Goal: Task Accomplishment & Management: Complete application form

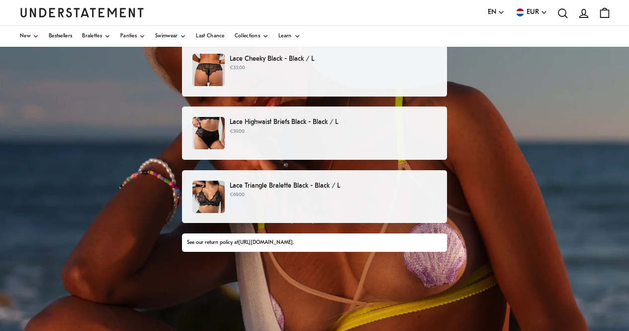
scroll to position [149, 0]
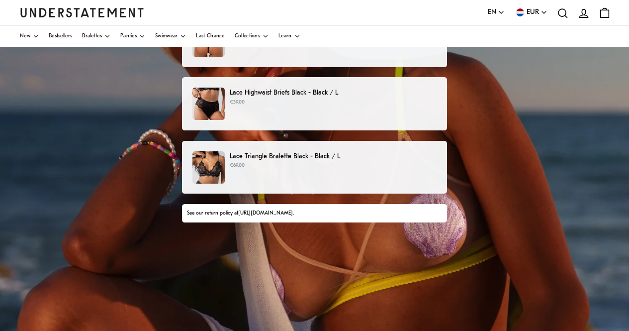
click at [343, 171] on div "Lace Triangle Bralette Black - Black / L €69.00" at bounding box center [315, 167] width 244 height 32
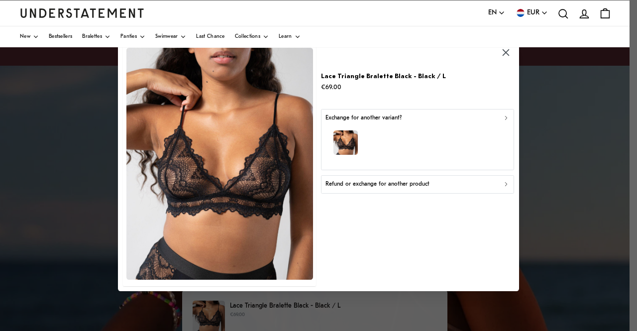
click at [503, 184] on icon "button" at bounding box center [506, 184] width 7 height 7
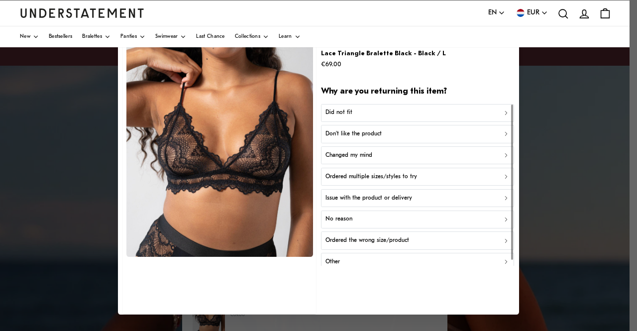
click at [405, 261] on div "Other" at bounding box center [417, 261] width 184 height 9
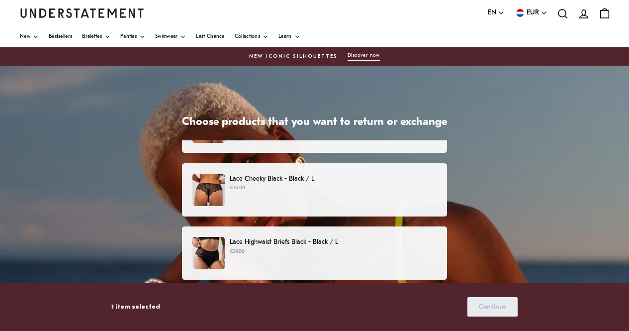
click at [326, 249] on p "€39.00" at bounding box center [333, 252] width 207 height 8
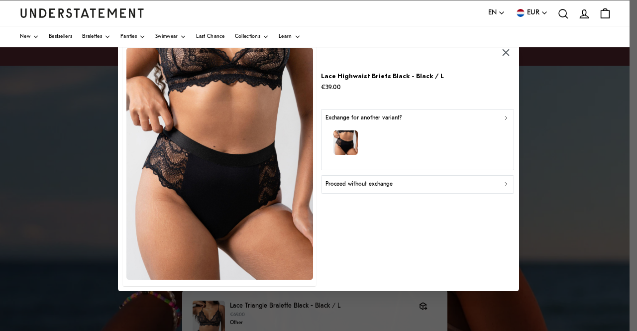
click at [480, 187] on div "Proceed without exchange" at bounding box center [417, 184] width 184 height 9
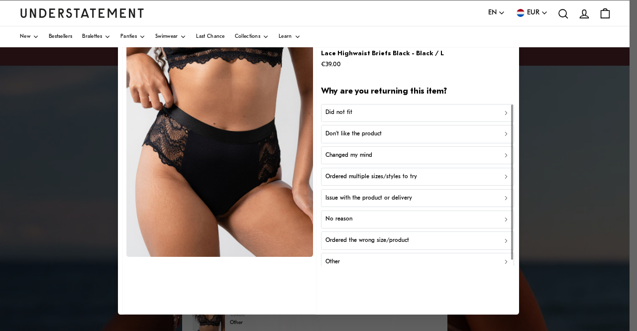
click at [359, 260] on div "Other" at bounding box center [417, 261] width 184 height 9
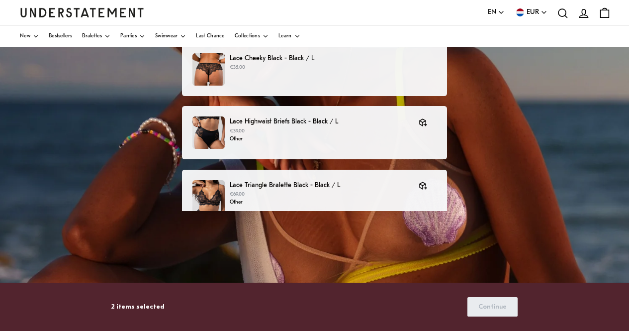
scroll to position [232, 0]
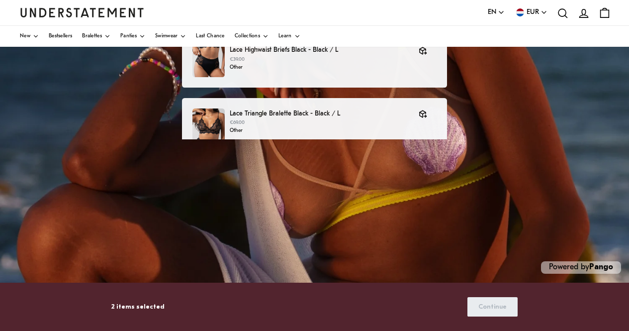
click at [147, 305] on p "2 items selected" at bounding box center [137, 307] width 53 height 10
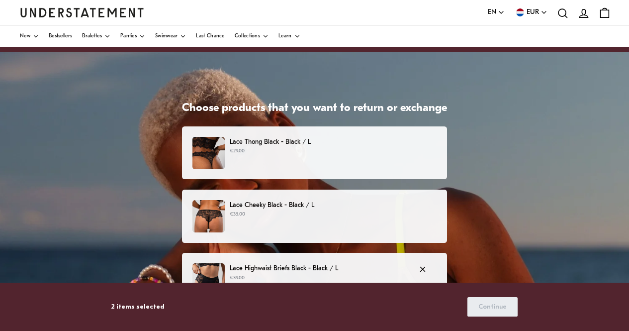
scroll to position [0, 0]
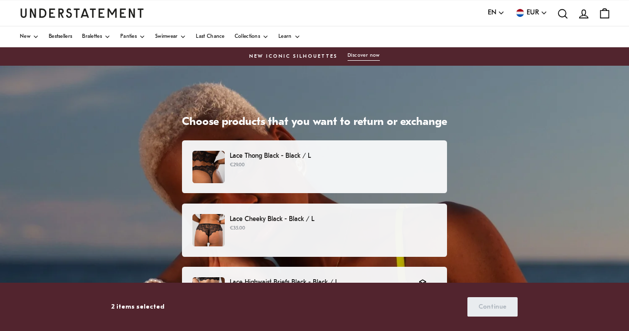
click at [459, 105] on div "Choose products that you want to return or exchange Lace Thong Black - Black / …" at bounding box center [314, 315] width 629 height 498
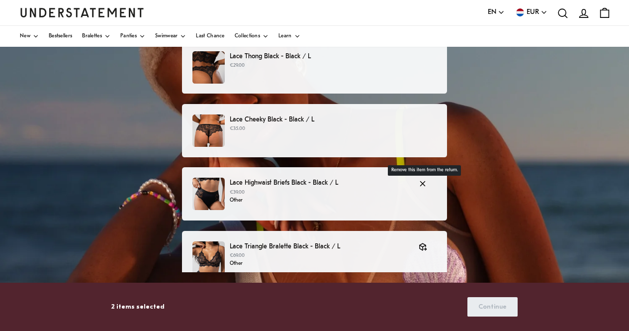
click at [423, 184] on icon "button" at bounding box center [422, 183] width 9 height 9
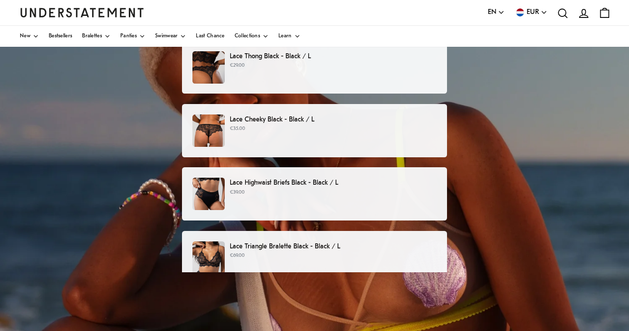
click at [416, 186] on p "Lace Highwaist Briefs Black - Black / L" at bounding box center [333, 183] width 207 height 10
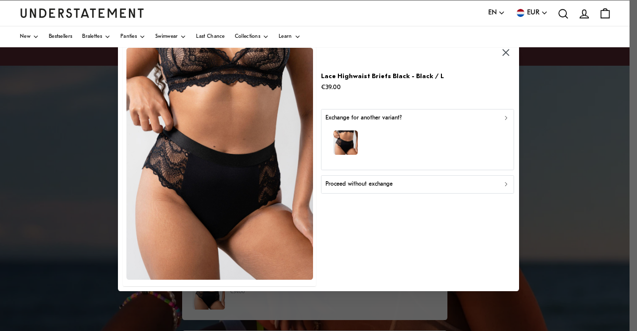
click at [505, 186] on icon "button" at bounding box center [506, 184] width 2 height 3
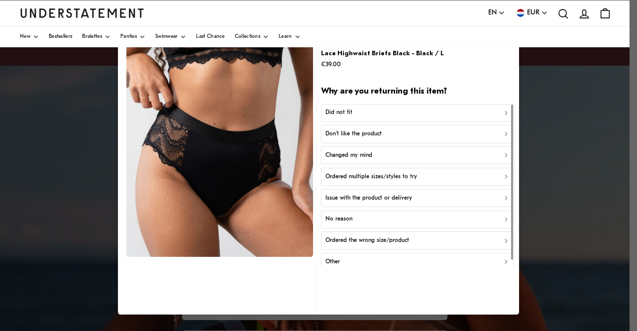
click at [467, 114] on div "Did not fit" at bounding box center [417, 112] width 184 height 9
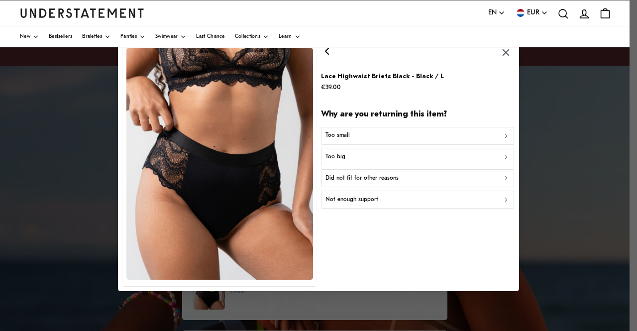
click at [468, 154] on div "Too big" at bounding box center [417, 156] width 184 height 9
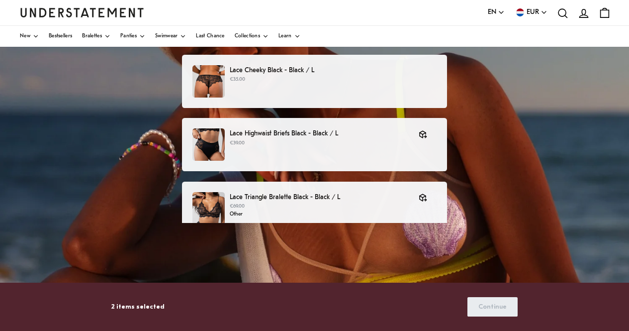
scroll to position [149, 0]
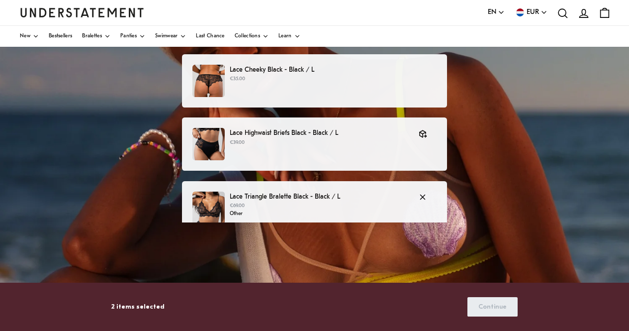
click at [380, 188] on div "Lace Triangle Bralette Black - Black / L €69.00 Other" at bounding box center [314, 207] width 265 height 53
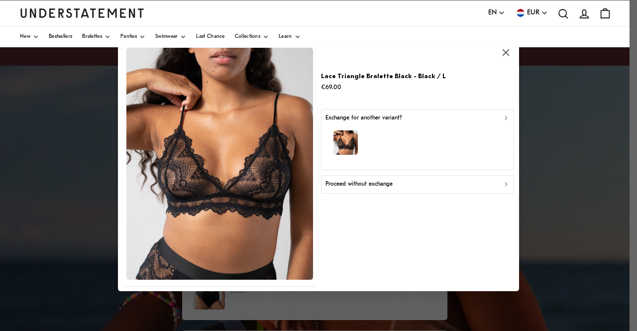
click at [499, 187] on div "Proceed without exchange" at bounding box center [417, 184] width 184 height 9
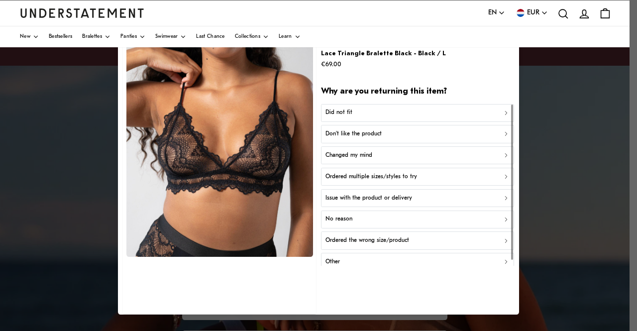
click at [419, 136] on div "Don't like the product" at bounding box center [417, 133] width 184 height 9
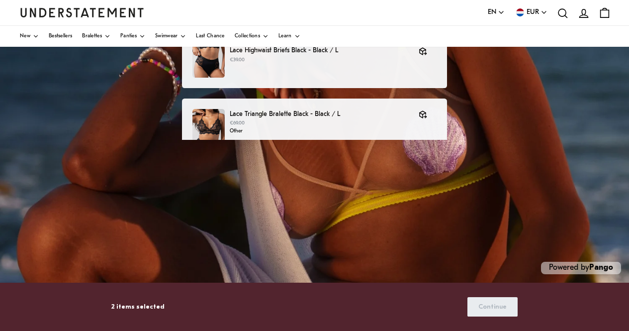
scroll to position [232, 0]
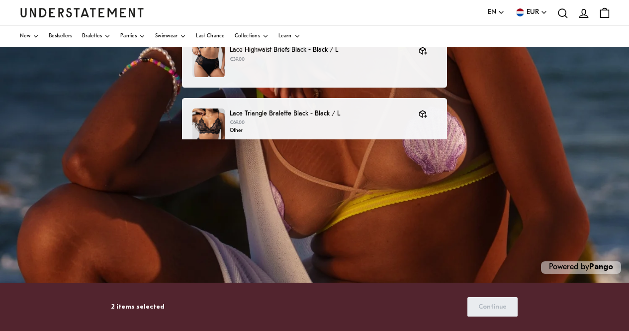
click at [599, 266] on link "Pango" at bounding box center [602, 267] width 24 height 8
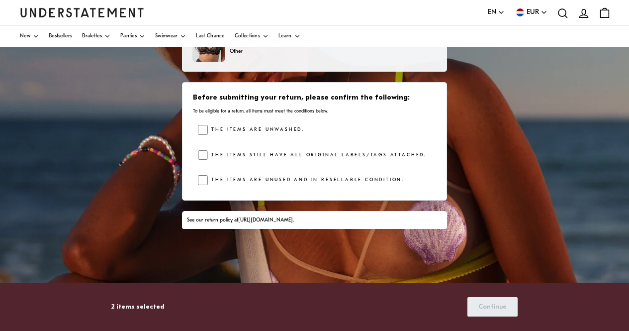
scroll to position [183, 0]
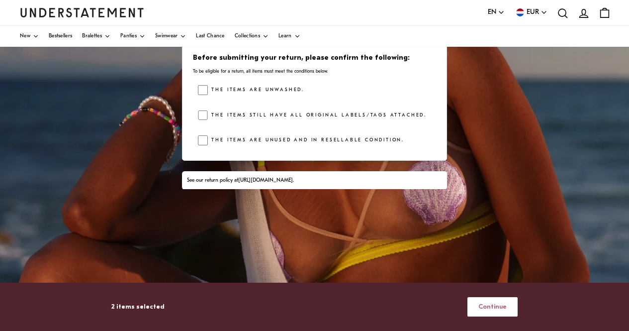
click at [496, 308] on span "Continue" at bounding box center [493, 307] width 28 height 18
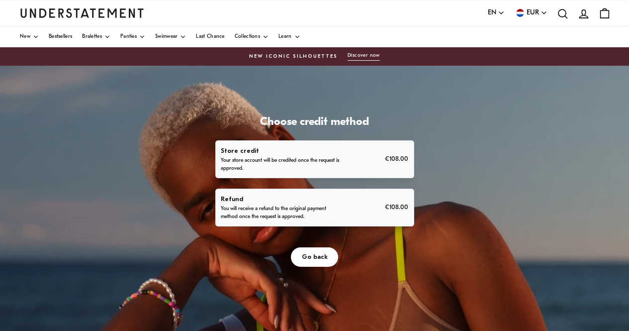
click at [314, 257] on span "Go back" at bounding box center [315, 257] width 26 height 18
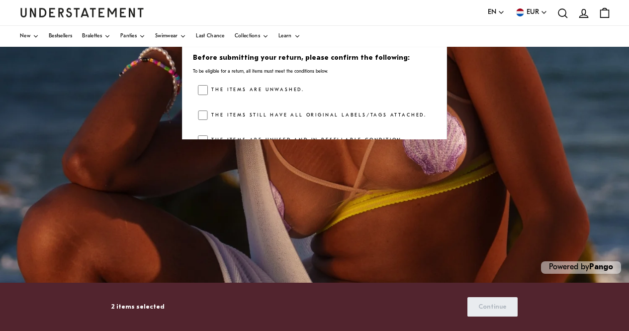
scroll to position [169, 0]
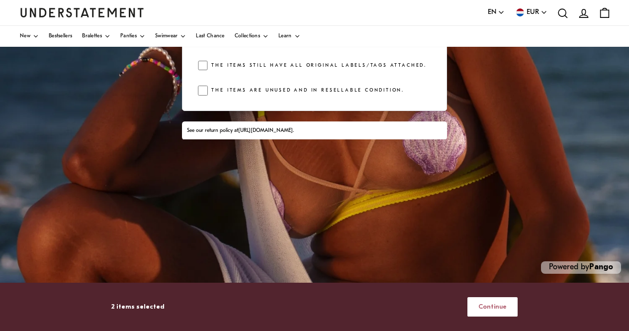
click at [491, 306] on span "Continue" at bounding box center [493, 307] width 28 height 18
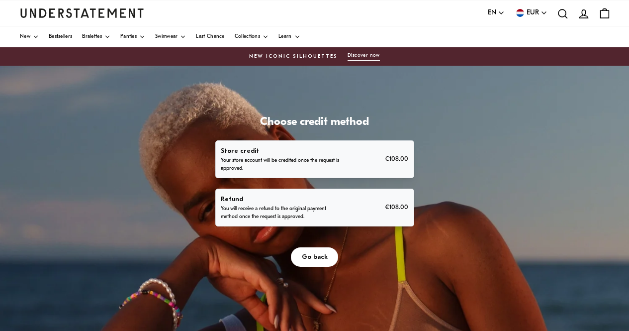
click at [373, 203] on div "Refund You will receive a refund to the original payment method once the reques…" at bounding box center [315, 207] width 188 height 27
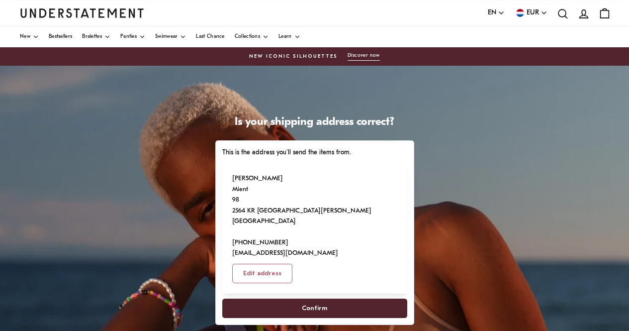
click at [326, 299] on span "Confirm" at bounding box center [314, 308] width 163 height 18
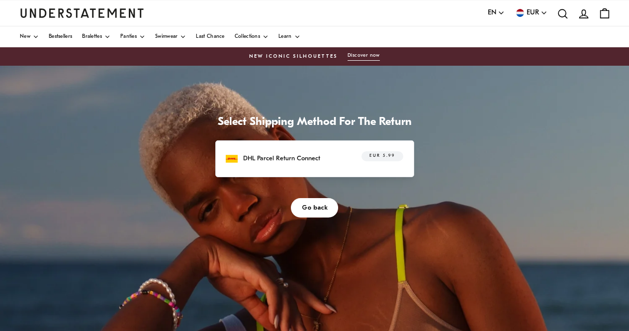
click at [319, 157] on div "DHL Parcel Return Connect EUR 5.99" at bounding box center [314, 158] width 177 height 15
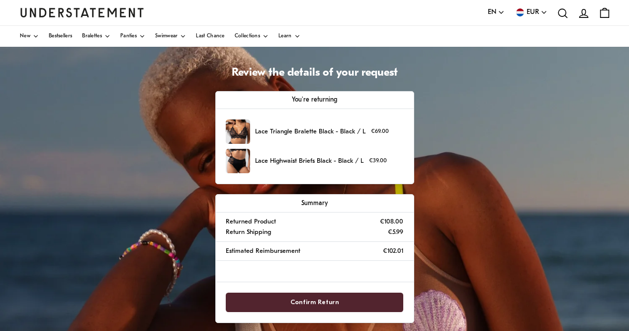
scroll to position [50, 0]
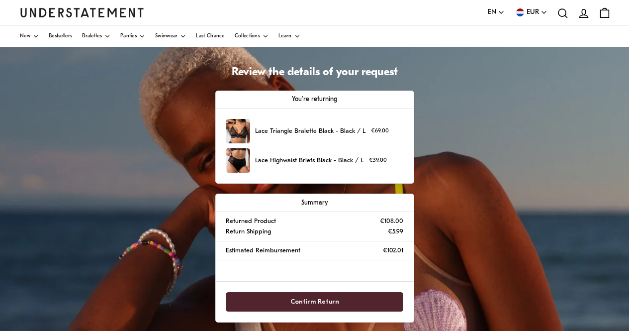
click at [328, 300] on span "Confirm Return" at bounding box center [315, 302] width 49 height 18
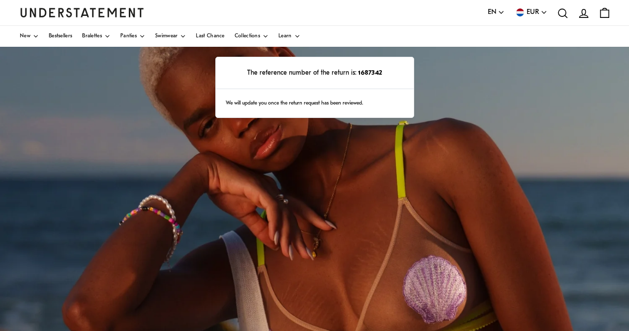
scroll to position [83, 0]
